Goal: Information Seeking & Learning: Find specific page/section

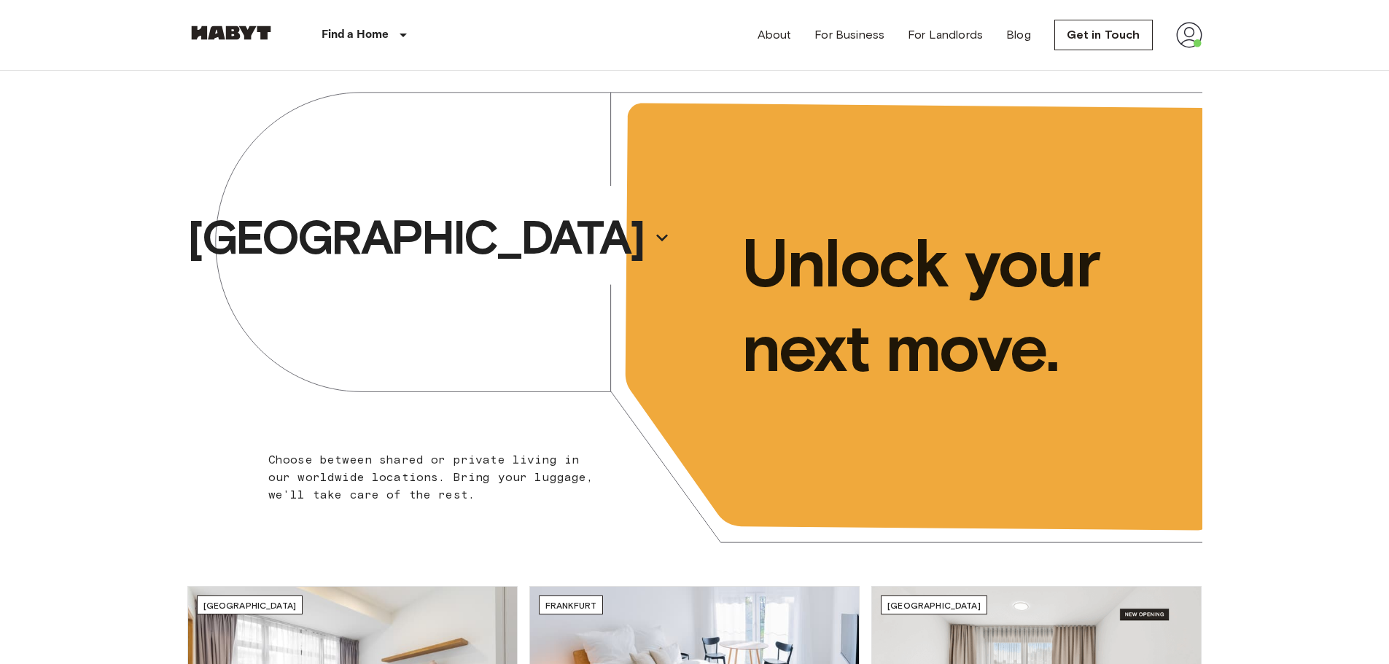
click at [1183, 34] on img at bounding box center [1189, 35] width 26 height 26
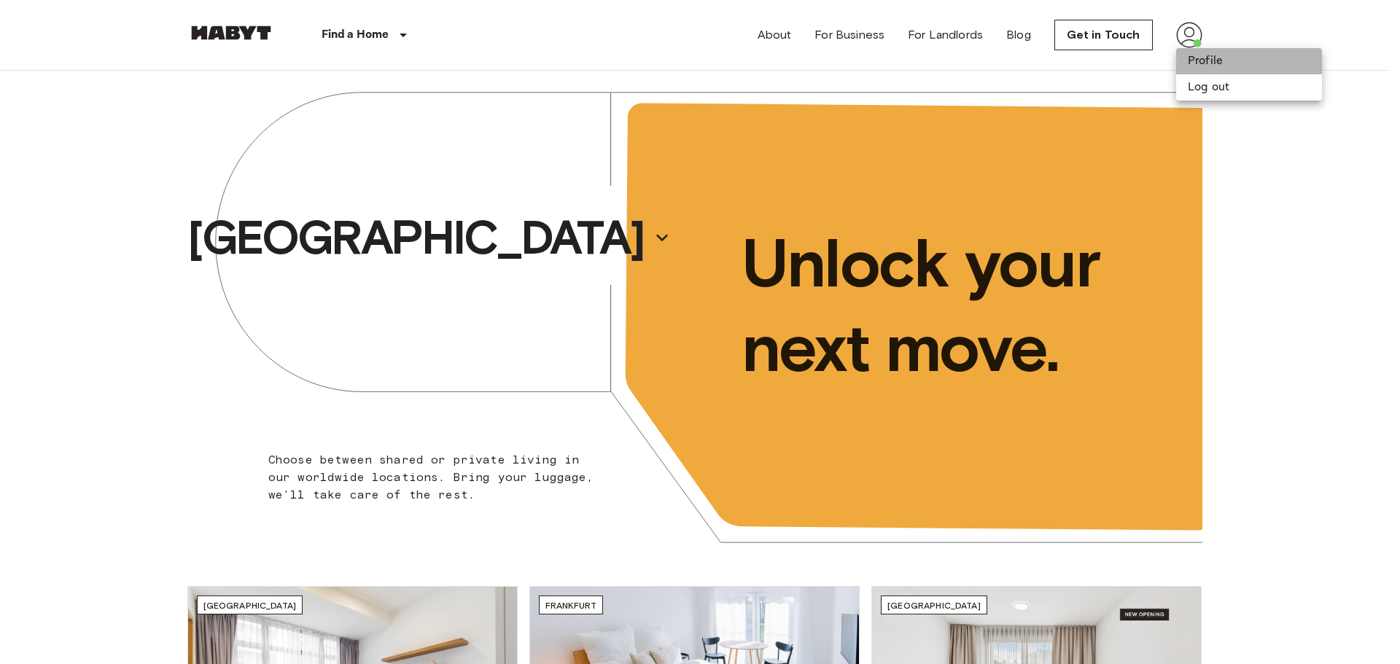
click at [1199, 63] on li "Profile" at bounding box center [1249, 61] width 146 height 26
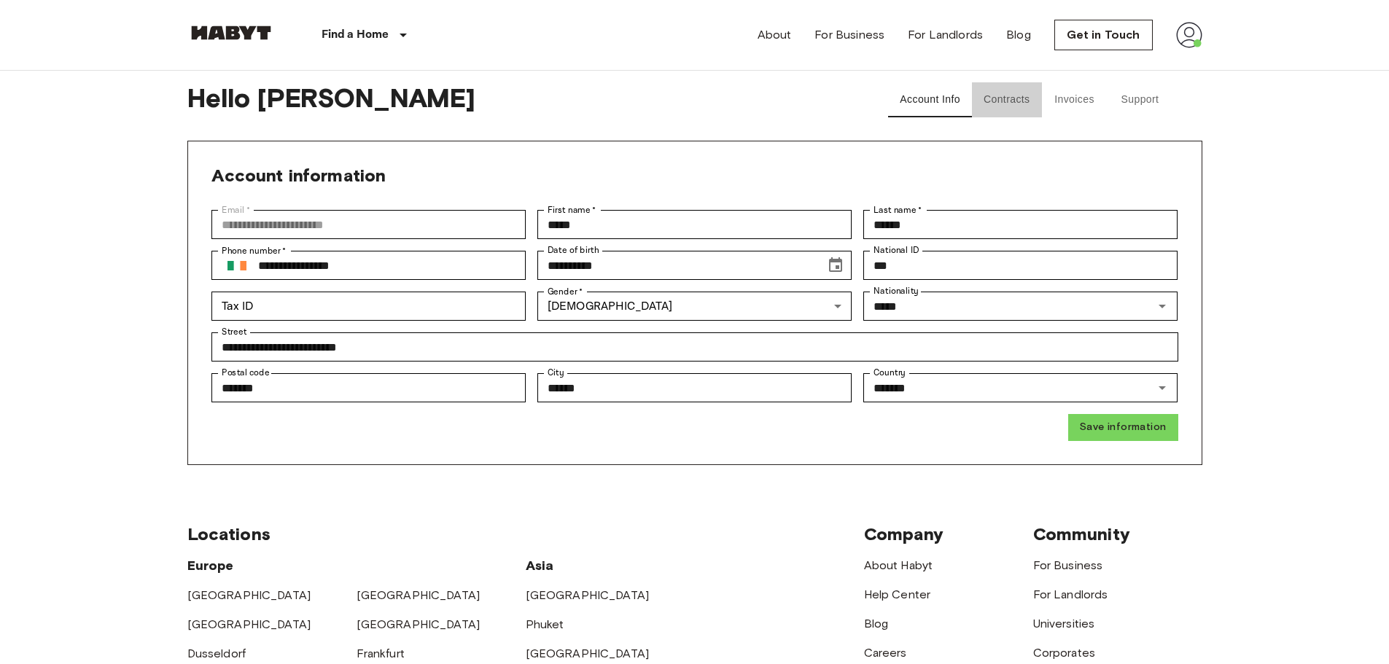
click at [1006, 99] on button "Contracts" at bounding box center [1007, 99] width 70 height 35
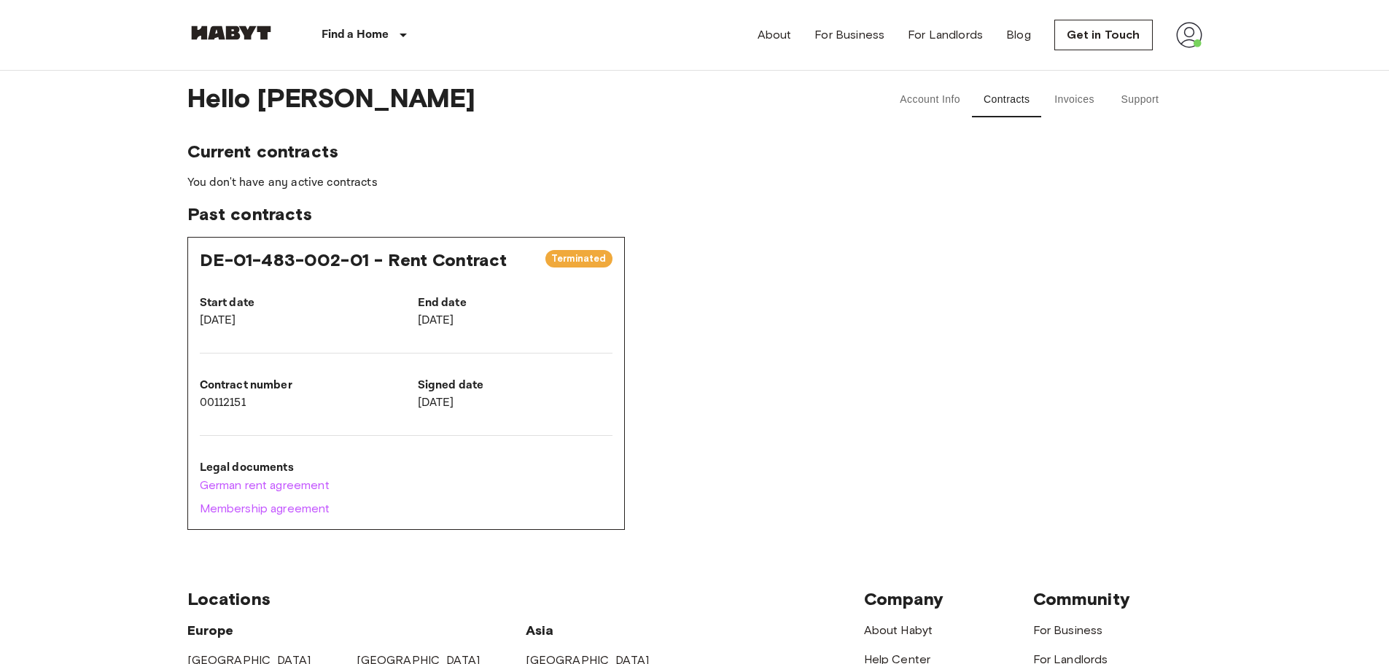
click at [1090, 104] on button "Invoices" at bounding box center [1075, 99] width 66 height 35
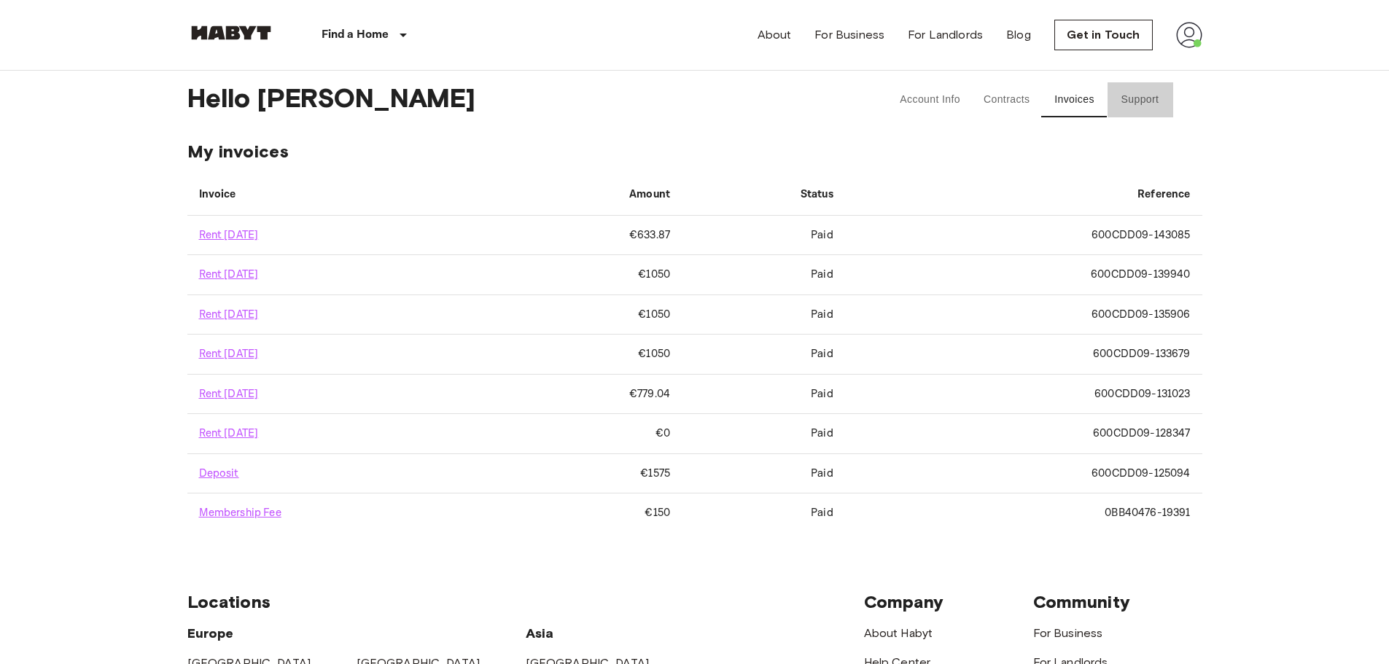
click at [1127, 98] on button "Support" at bounding box center [1141, 99] width 66 height 35
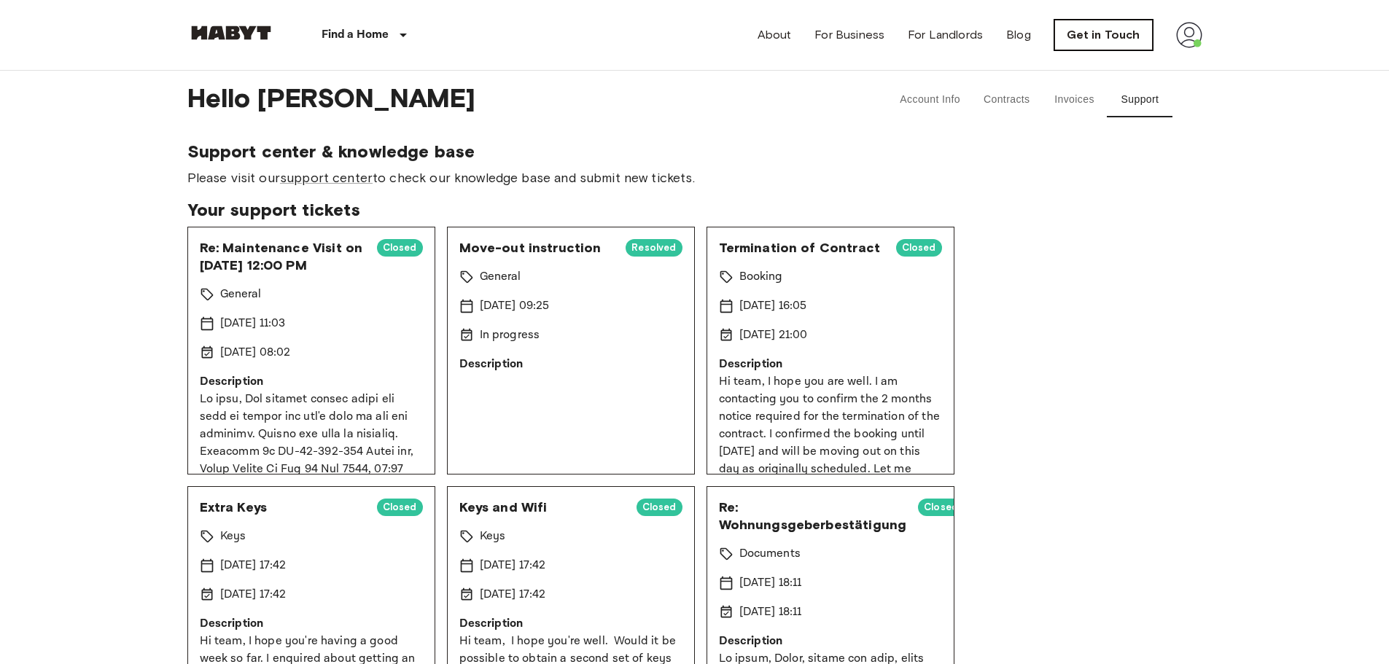
click at [1087, 29] on link "Get in Touch" at bounding box center [1103, 35] width 98 height 31
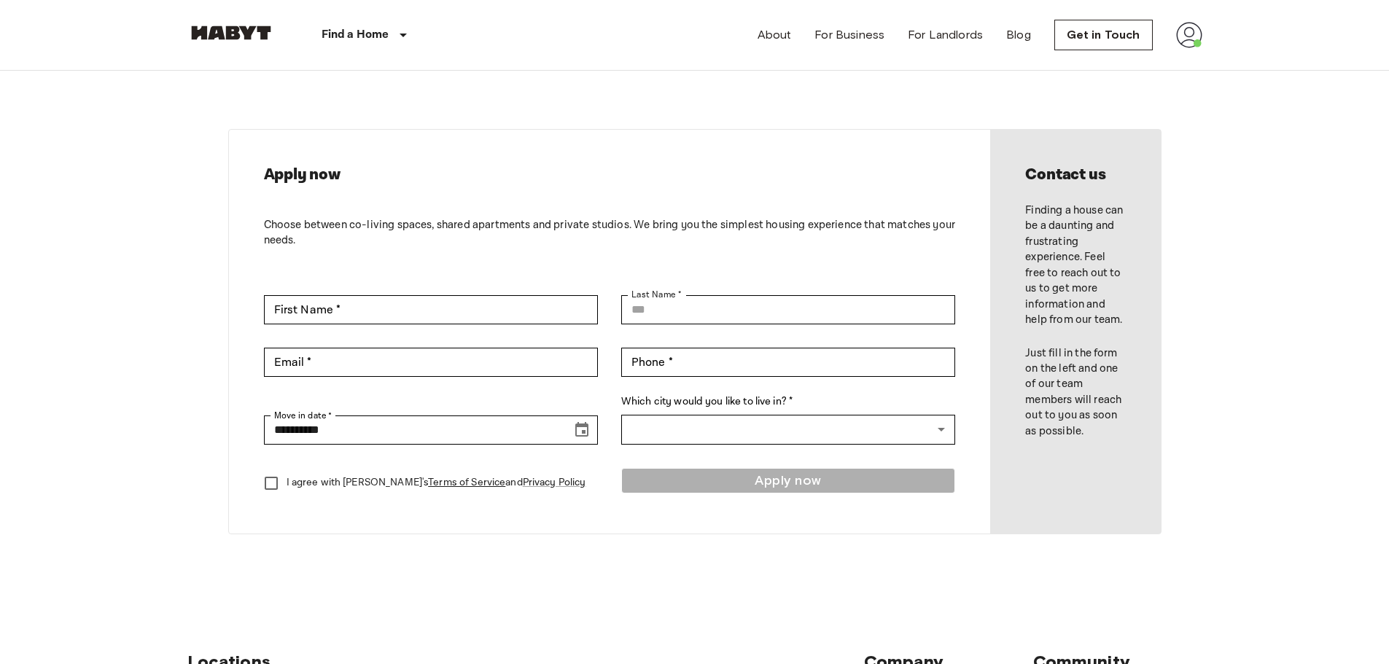
click at [1195, 30] on img at bounding box center [1189, 35] width 26 height 26
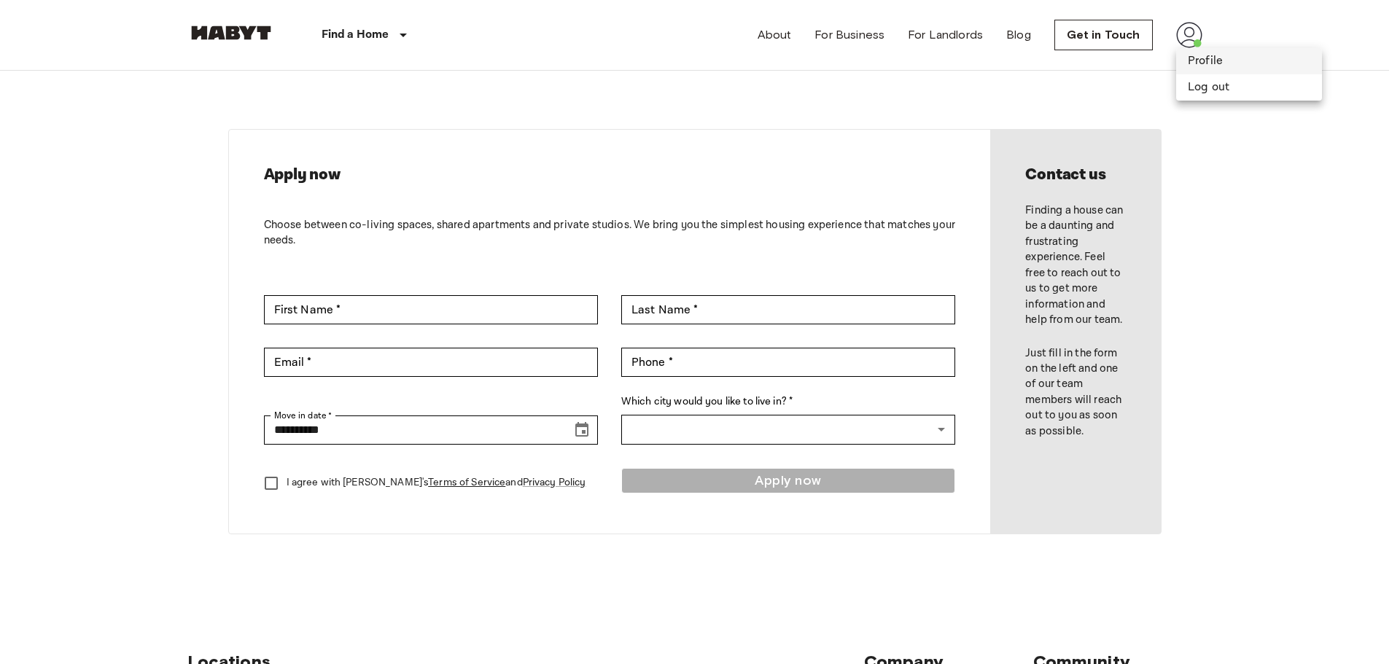
click at [1198, 61] on li "Profile" at bounding box center [1249, 61] width 146 height 26
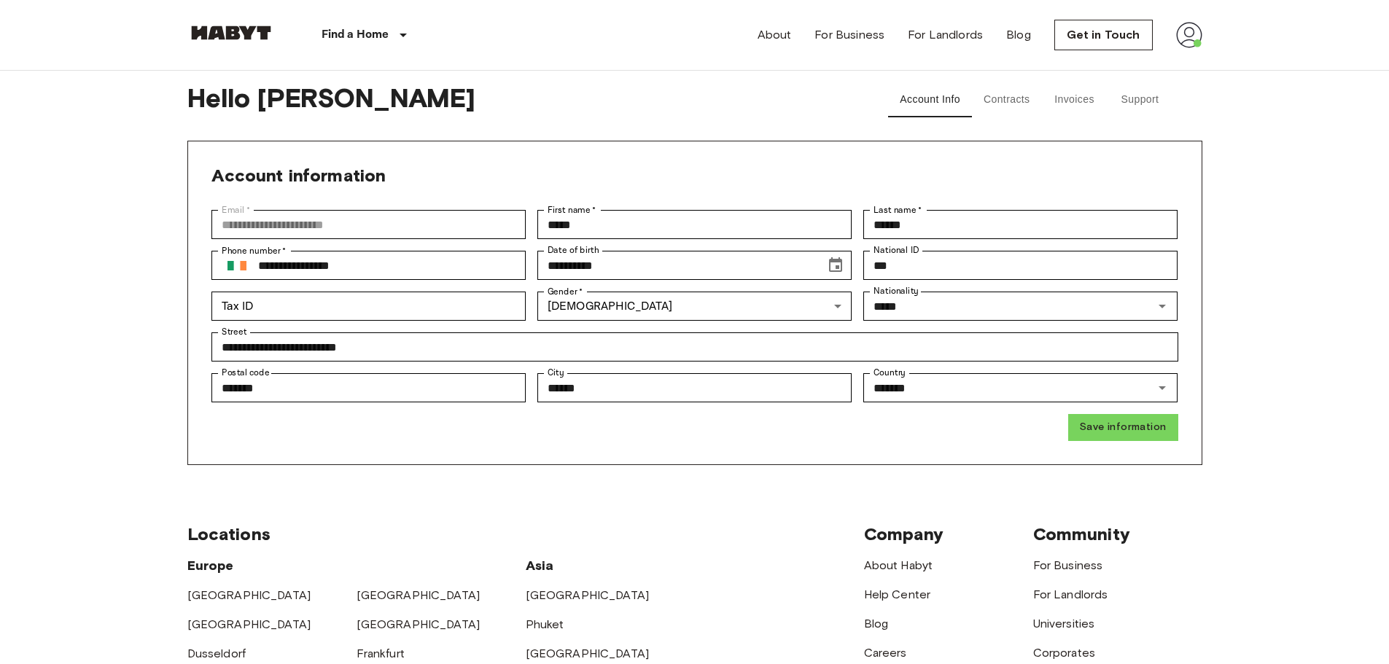
click at [1000, 106] on button "Contracts" at bounding box center [1007, 99] width 70 height 35
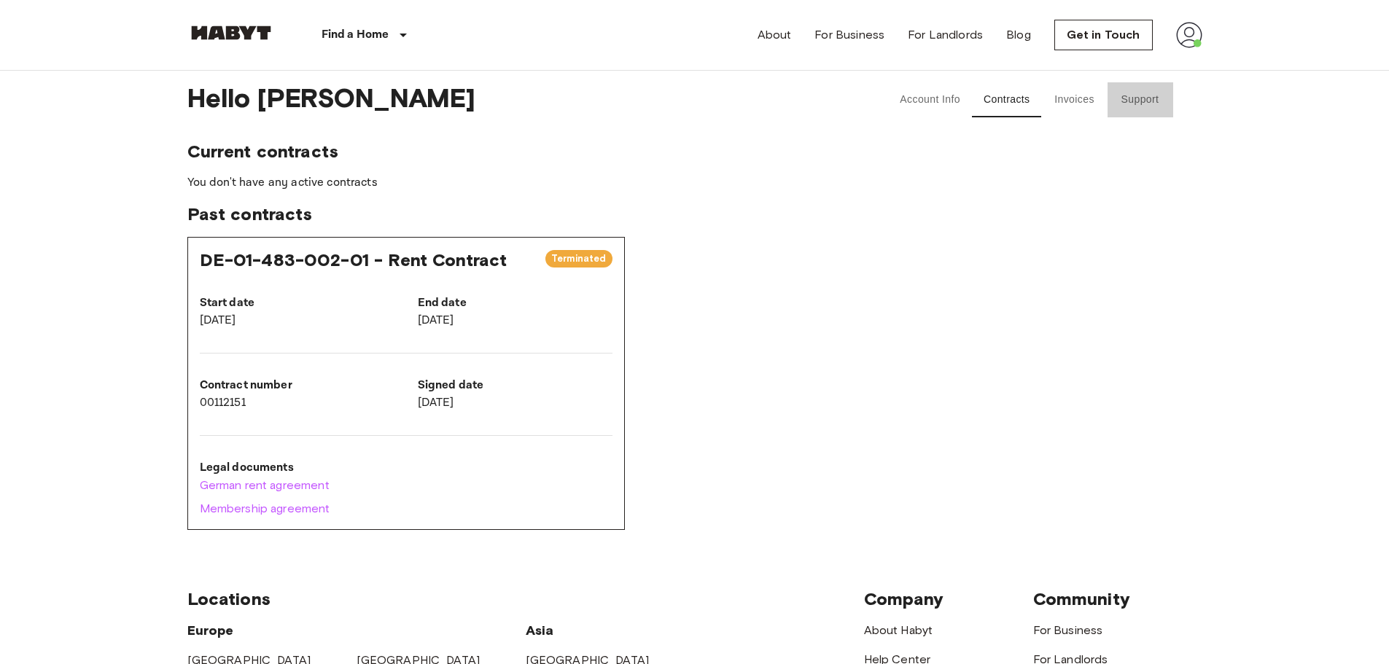
click at [1129, 100] on button "Support" at bounding box center [1141, 99] width 66 height 35
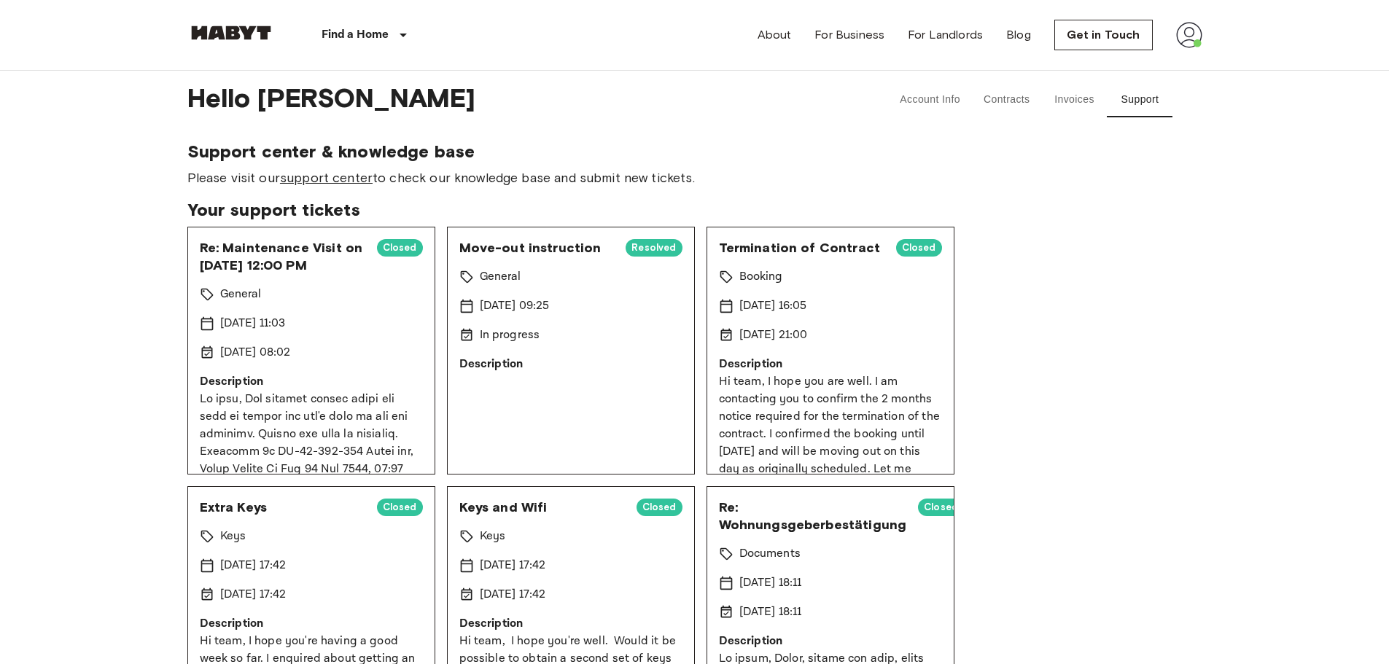
click at [339, 179] on link "support center" at bounding box center [326, 178] width 93 height 16
